Goal: Check status: Check status

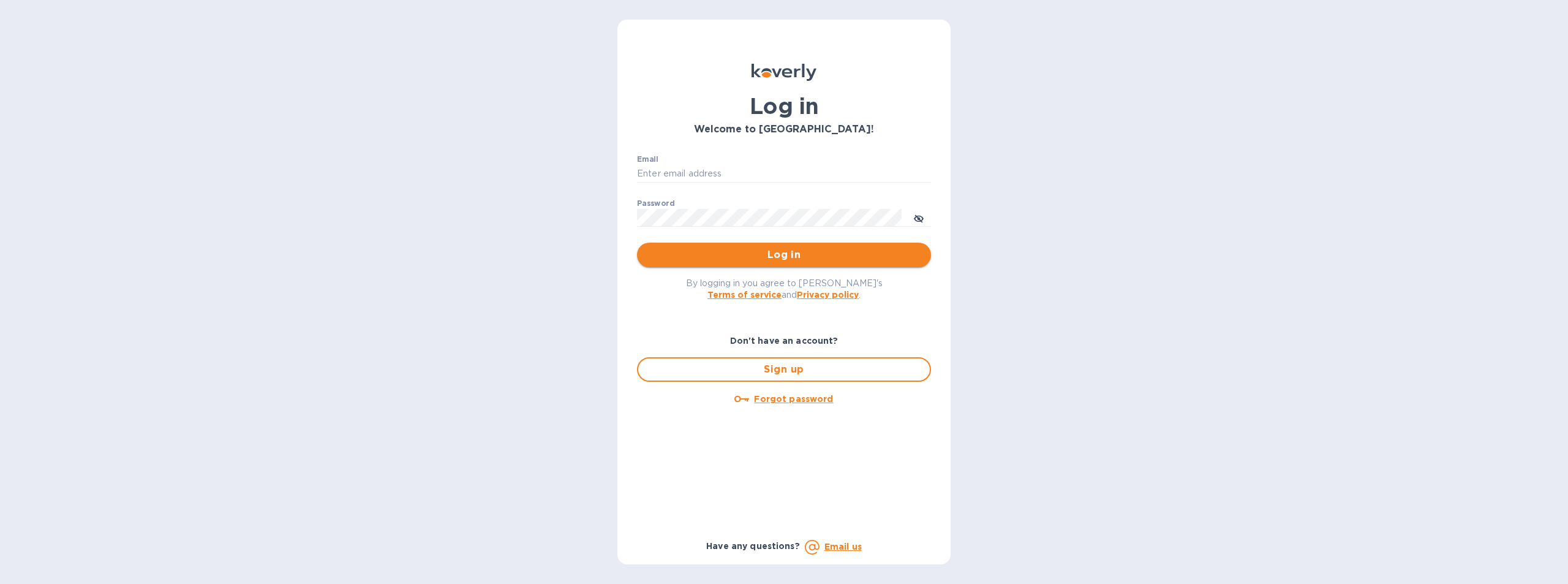
type input "[EMAIL_ADDRESS][DOMAIN_NAME]"
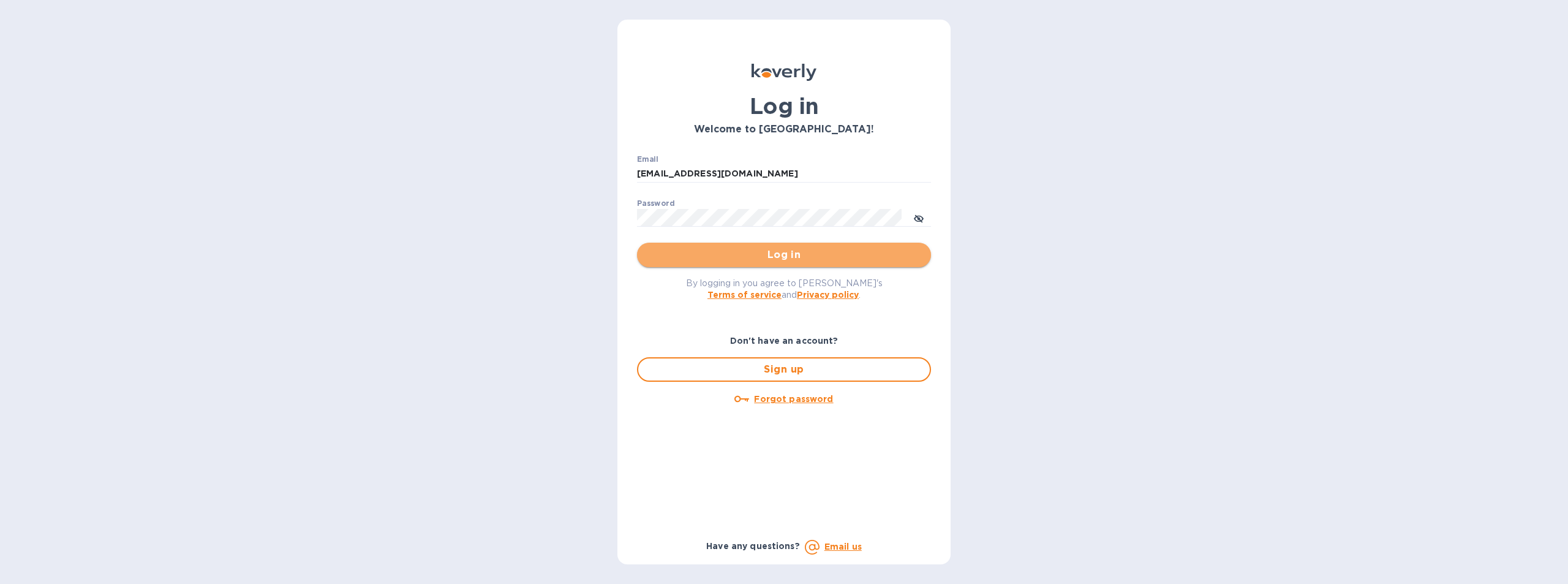
click at [803, 257] on span "Log in" at bounding box center [784, 255] width 274 height 15
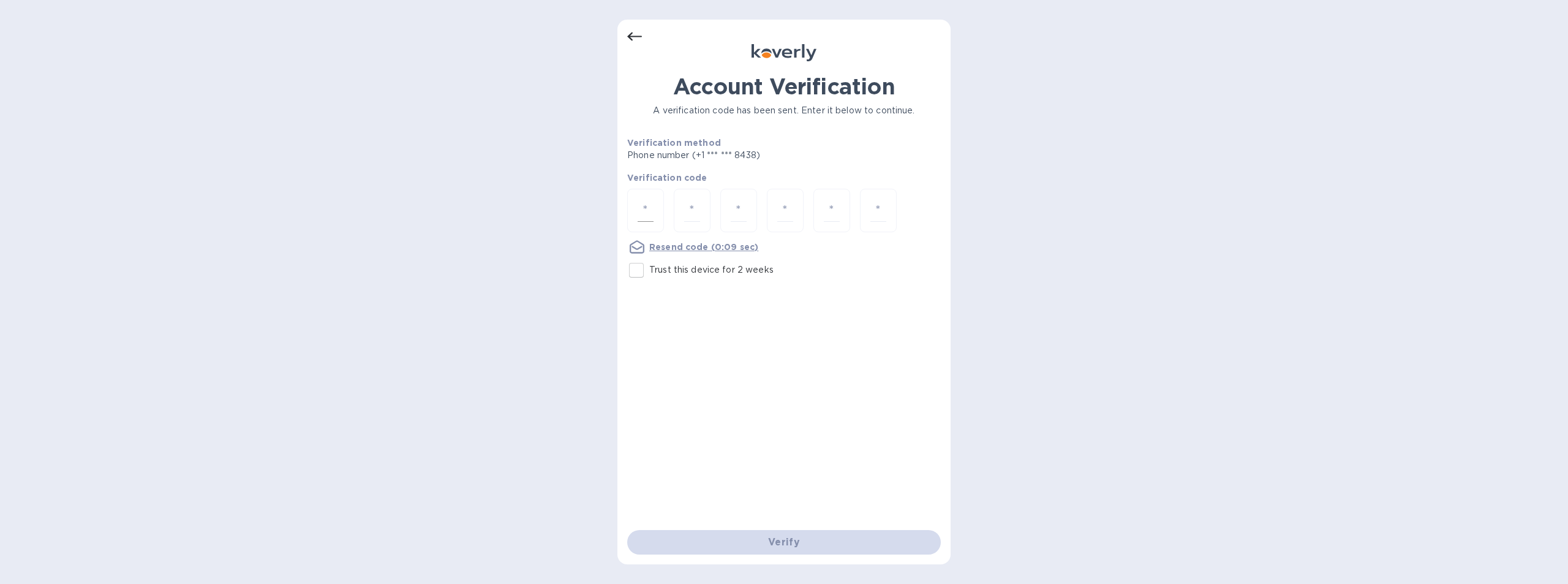
click at [643, 207] on input "number" at bounding box center [645, 210] width 16 height 23
type input "1"
type input "9"
type input "6"
type input "1"
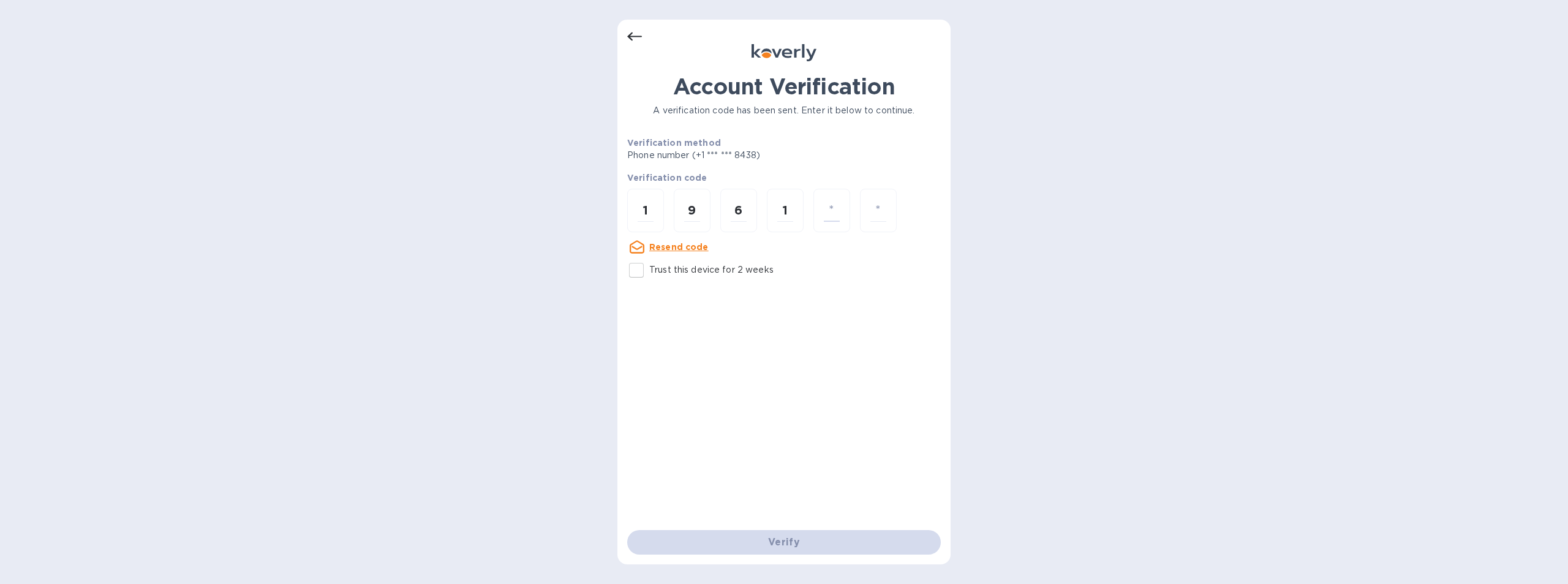
type input "4"
type input "5"
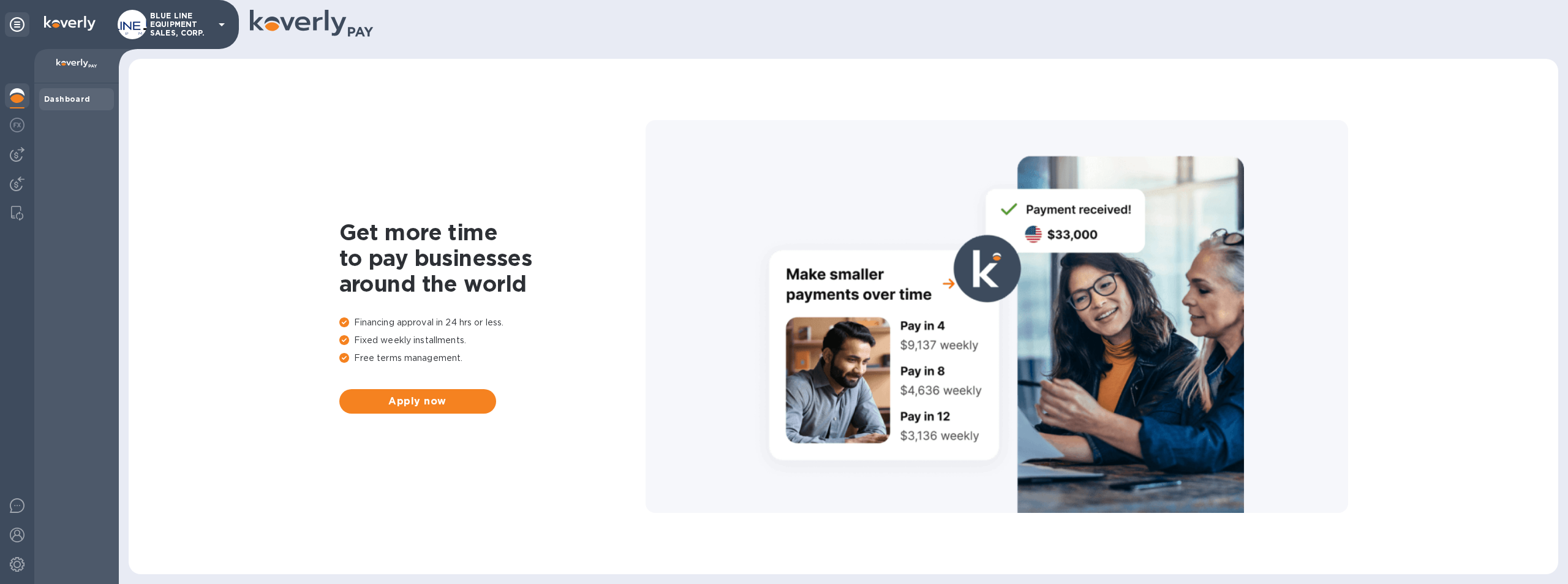
click at [167, 20] on p "BLUE LINE EQUIPMENT SALES, CORP." at bounding box center [180, 25] width 61 height 26
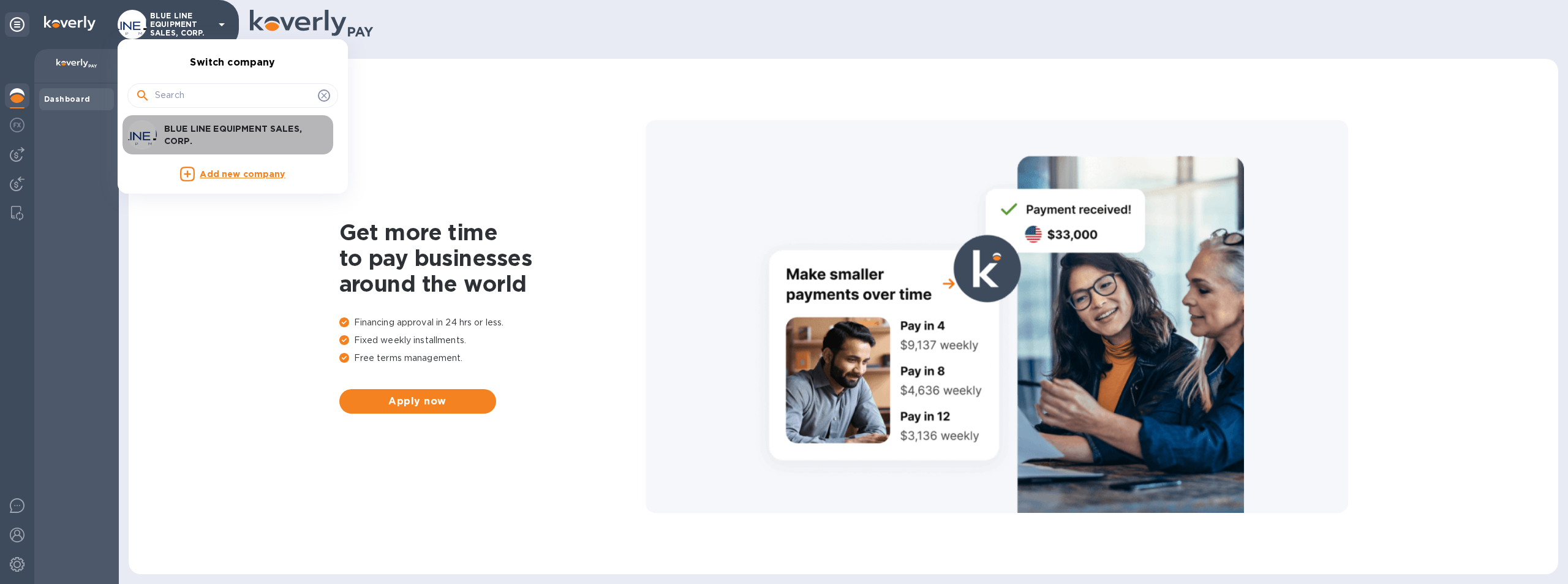
click at [205, 125] on p "BLUE LINE EQUIPMENT SALES, CORP." at bounding box center [241, 135] width 154 height 25
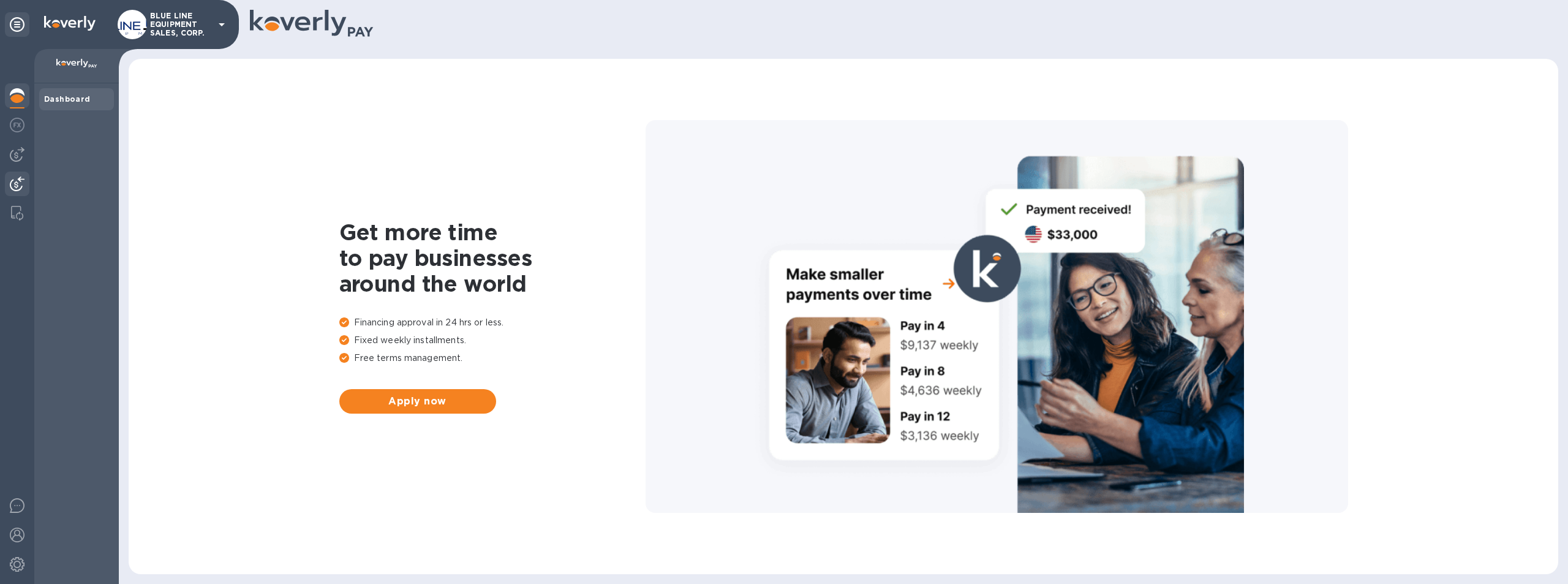
click at [17, 181] on img at bounding box center [17, 184] width 15 height 15
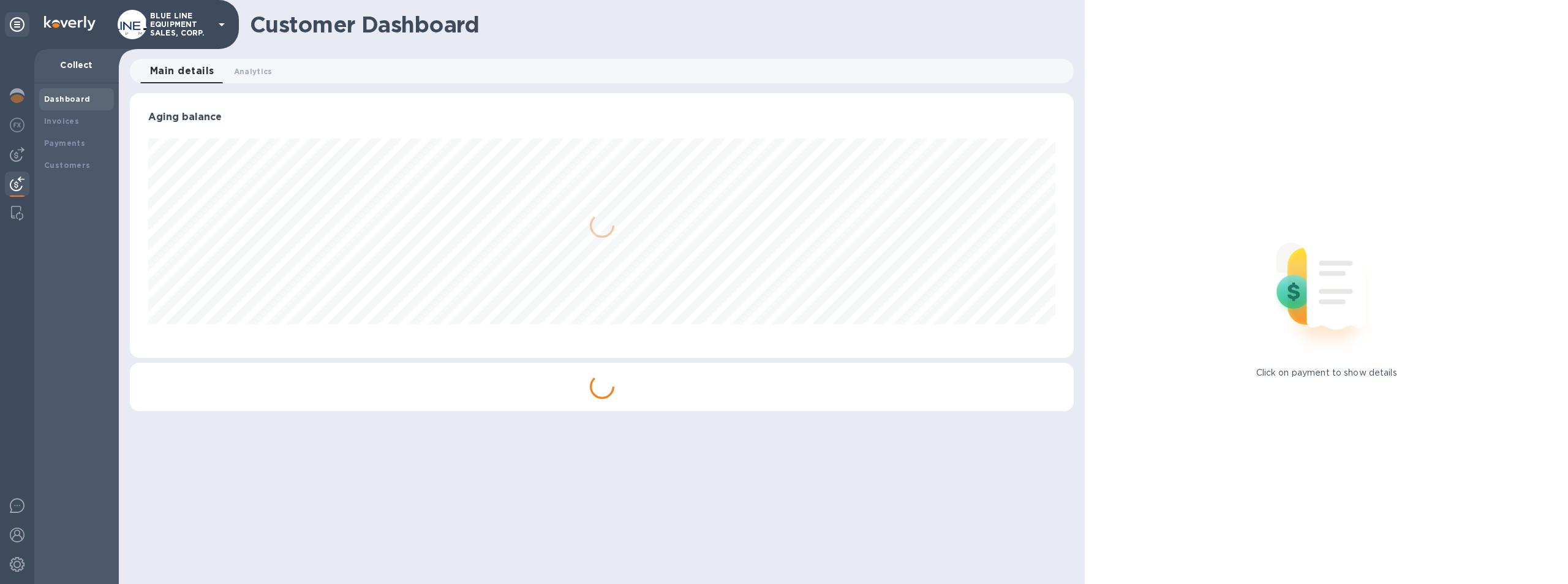
scroll to position [264, 944]
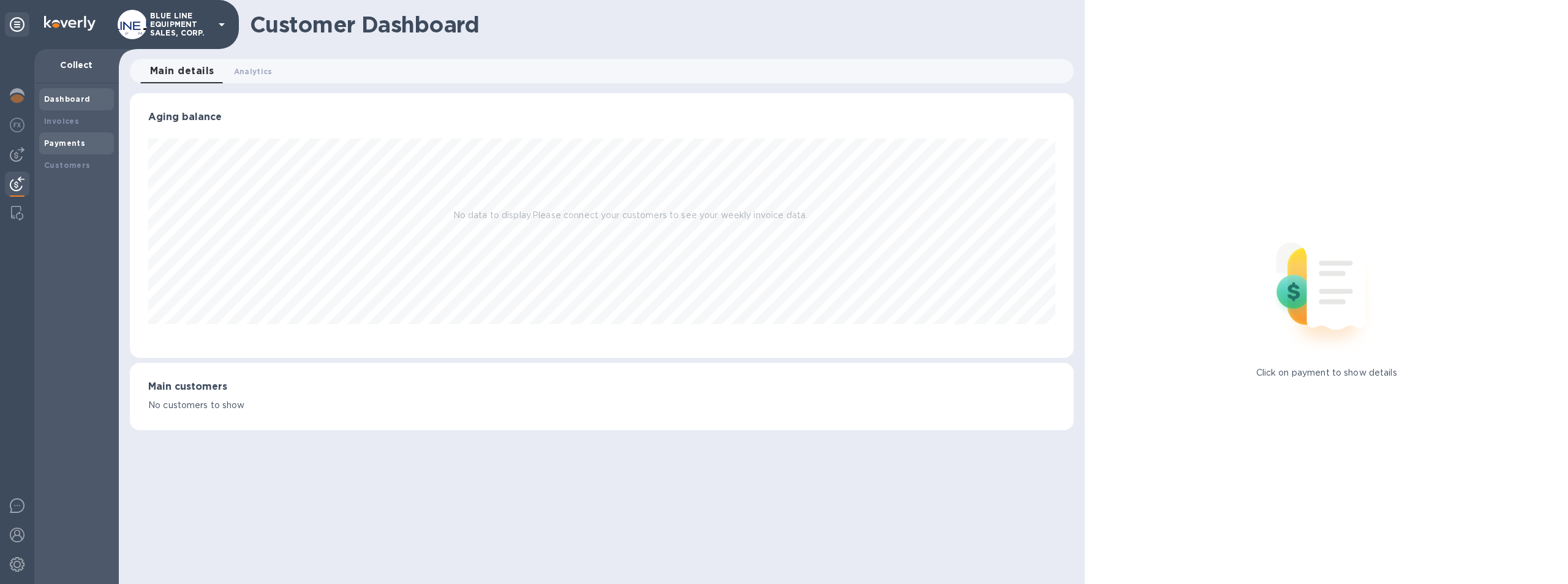
click at [65, 137] on div "Payments" at bounding box center [77, 143] width 65 height 12
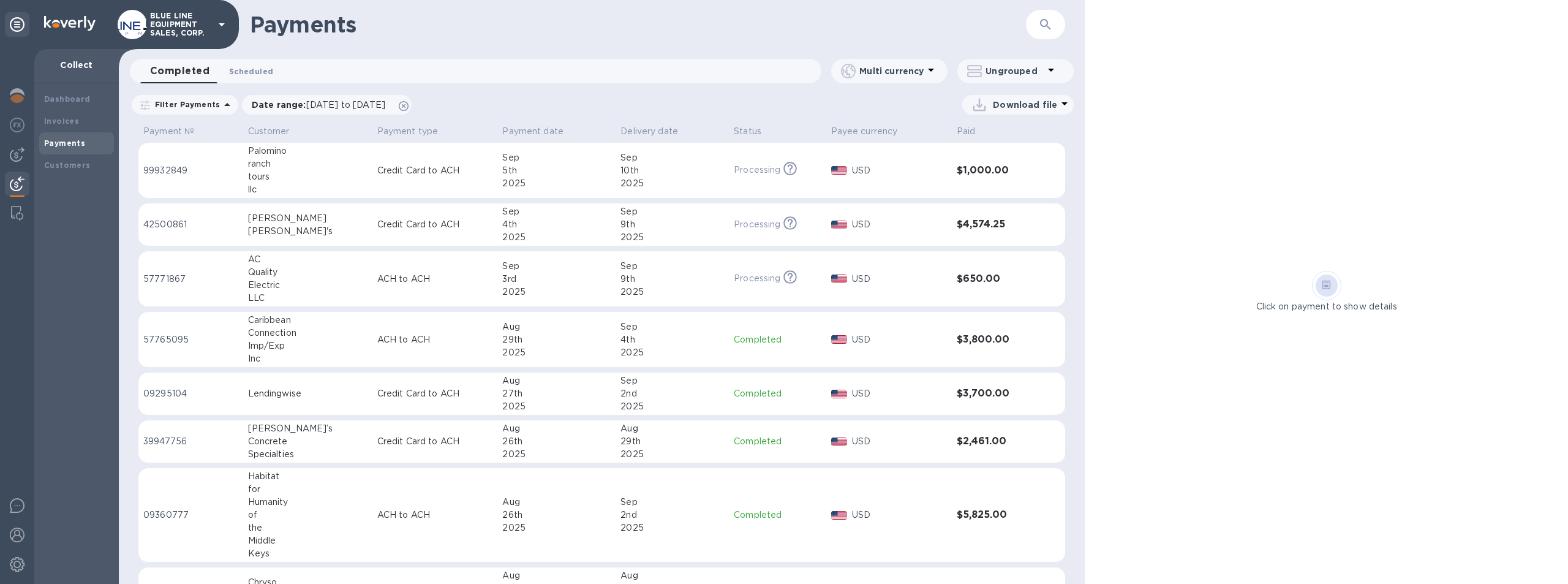
click at [259, 67] on span "Scheduled 0" at bounding box center [251, 71] width 44 height 13
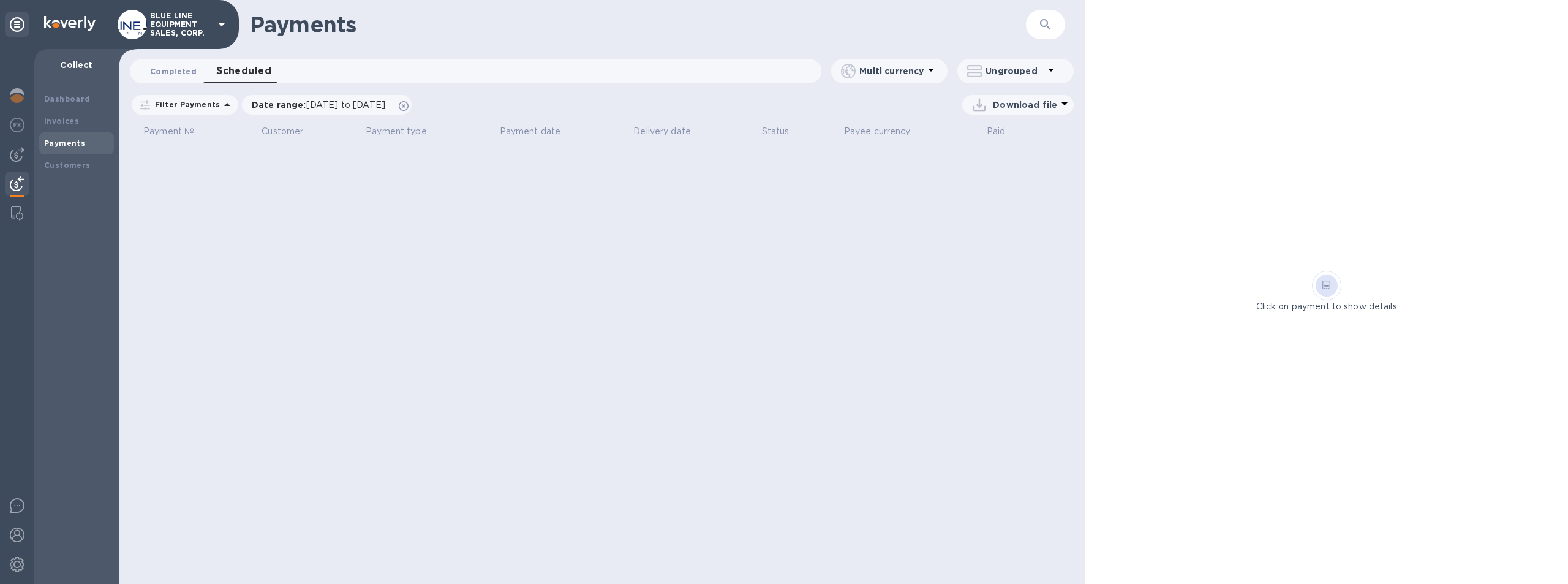
click at [169, 67] on span "Completed 0" at bounding box center [173, 71] width 46 height 13
